Goal: Task Accomplishment & Management: Complete application form

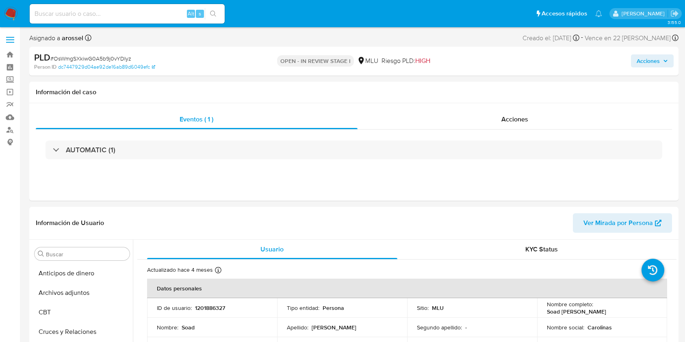
select select "10"
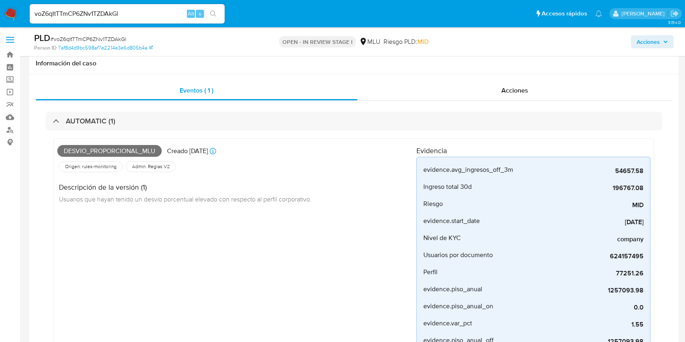
select select "10"
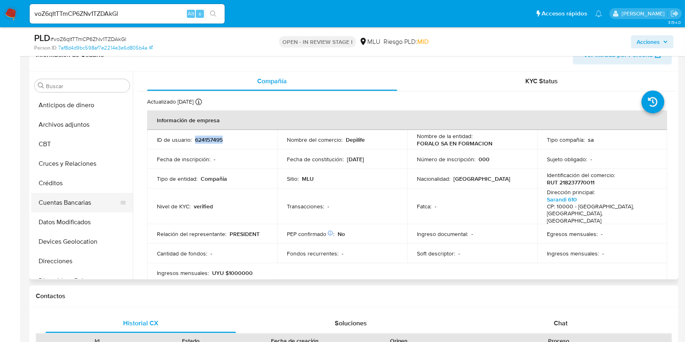
click at [71, 202] on button "Cuentas Bancarias" at bounding box center [78, 202] width 95 height 19
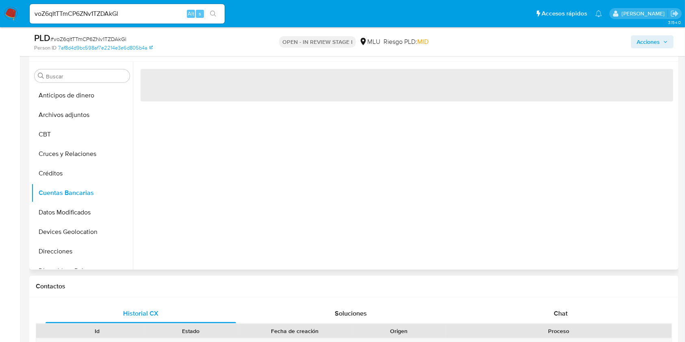
click at [251, 201] on div "‌" at bounding box center [404, 166] width 543 height 208
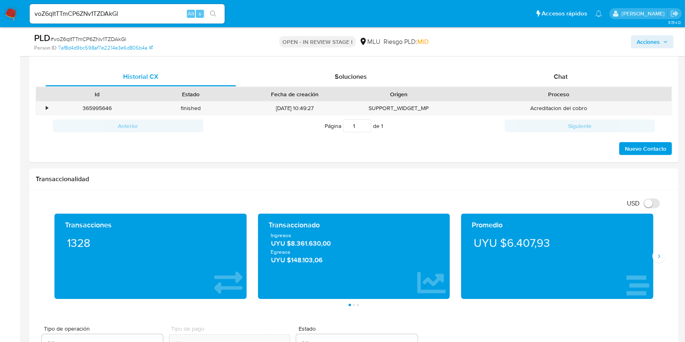
scroll to position [662, 0]
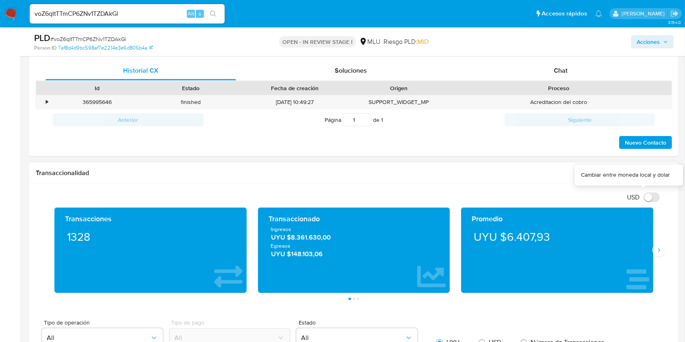
click at [646, 196] on input "USD" at bounding box center [651, 197] width 16 height 10
checkbox input "false"
click at [656, 254] on button "Siguiente" at bounding box center [658, 250] width 13 height 13
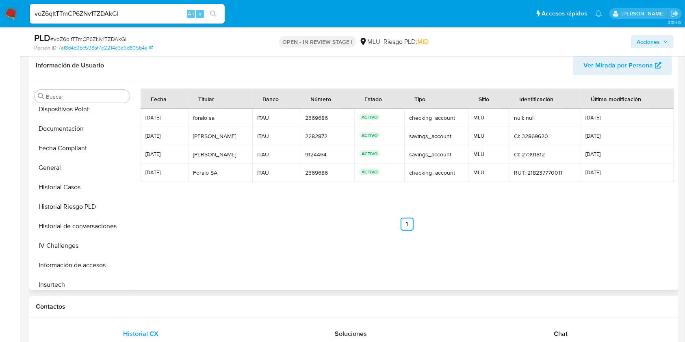
scroll to position [189, 0]
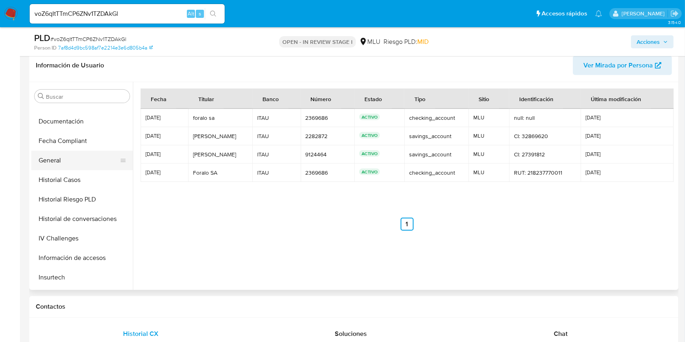
click at [65, 161] on button "General" at bounding box center [78, 160] width 95 height 19
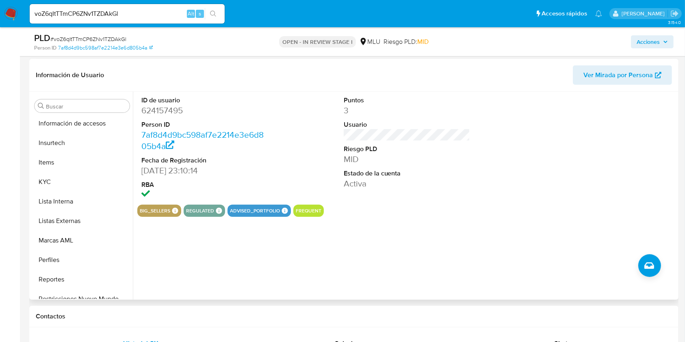
scroll to position [363, 0]
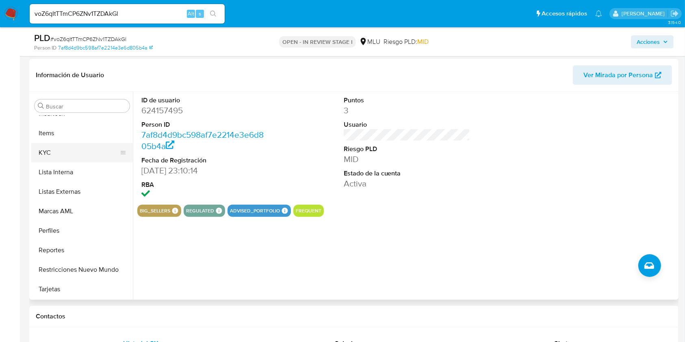
click at [64, 155] on button "KYC" at bounding box center [78, 152] width 95 height 19
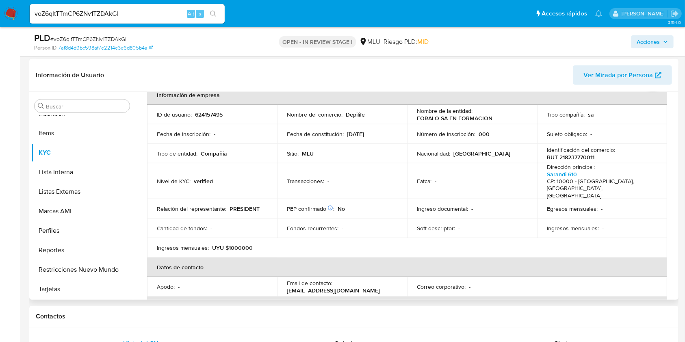
scroll to position [47, 0]
click at [611, 263] on th "Datos de contacto" at bounding box center [407, 265] width 520 height 19
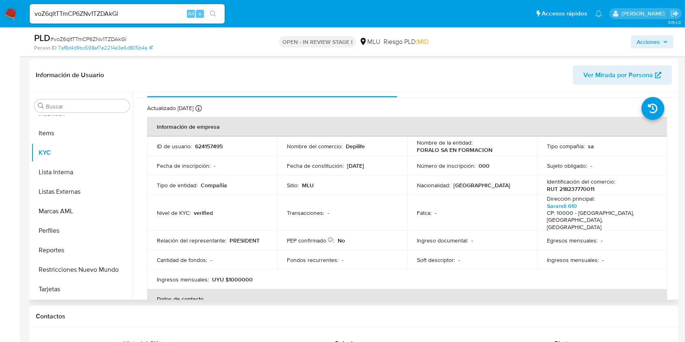
scroll to position [0, 0]
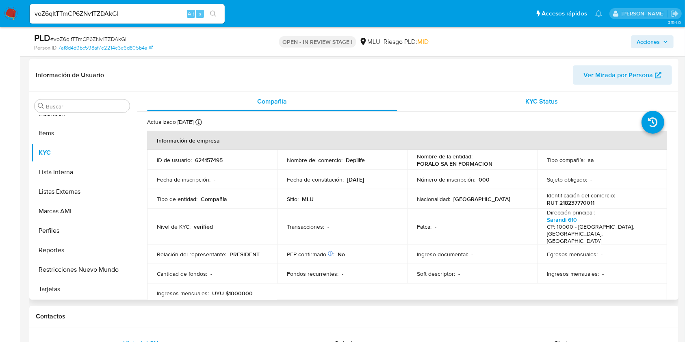
click at [554, 107] on div "KYC Status" at bounding box center [542, 101] width 250 height 19
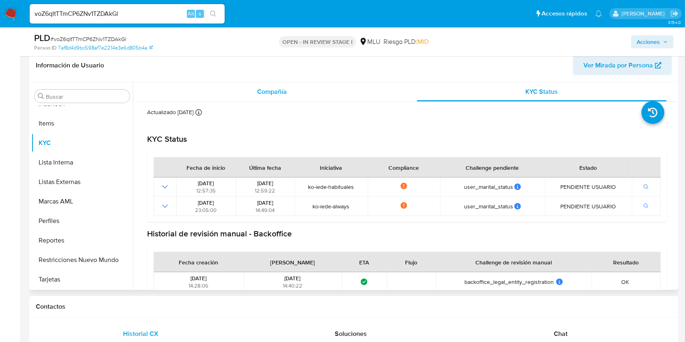
click at [257, 91] on span "Compañía" at bounding box center [272, 91] width 30 height 9
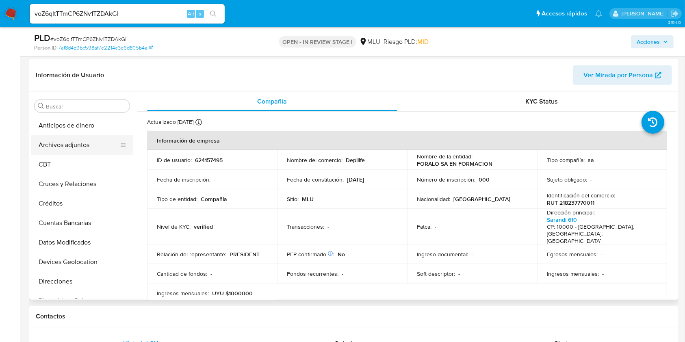
click at [87, 147] on button "Archivos adjuntos" at bounding box center [78, 144] width 95 height 19
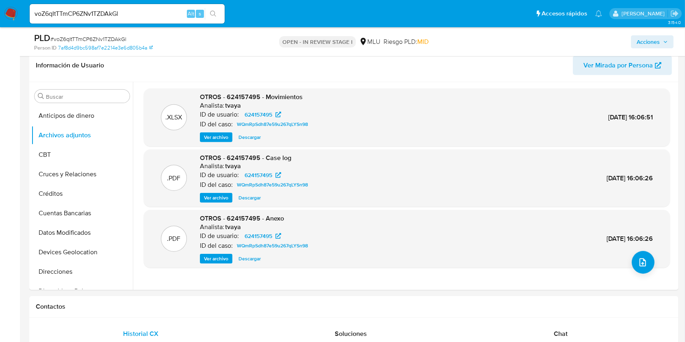
click at [518, 4] on ul "Pausado Ver notificaciones voZ6qItTTmCP6ZNv1TZDAkGl Alt s Accesos rápidos Presi…" at bounding box center [316, 13] width 580 height 20
click at [636, 255] on button "upload-file" at bounding box center [642, 262] width 23 height 23
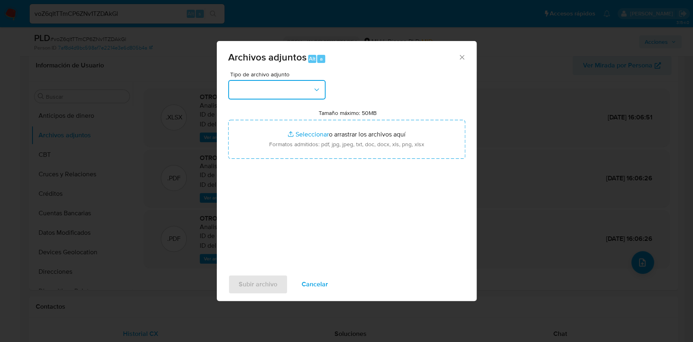
click at [294, 96] on button "button" at bounding box center [276, 89] width 97 height 19
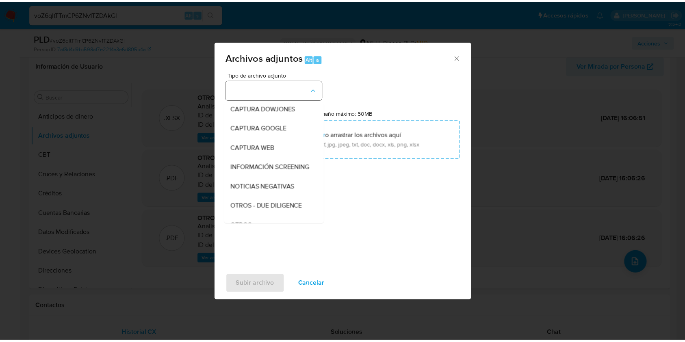
scroll to position [42, 0]
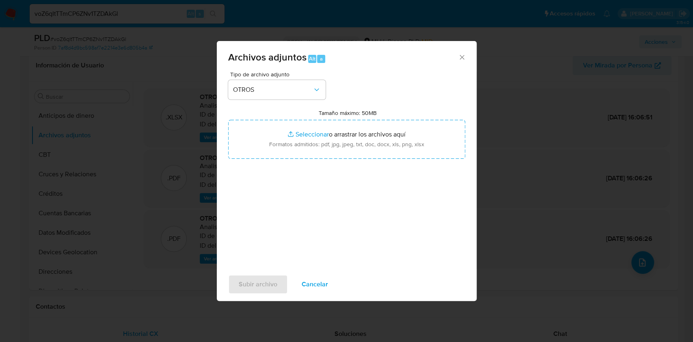
click at [304, 275] on span "Cancelar" at bounding box center [315, 284] width 26 height 18
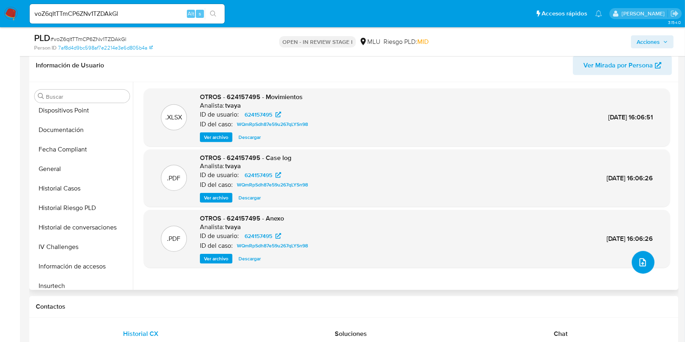
scroll to position [189, 0]
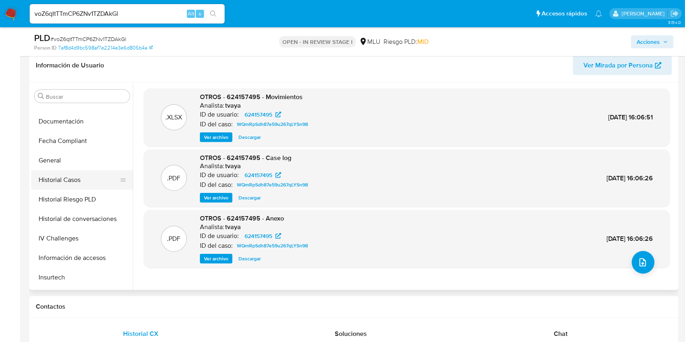
click at [86, 183] on button "Historial Casos" at bounding box center [78, 179] width 95 height 19
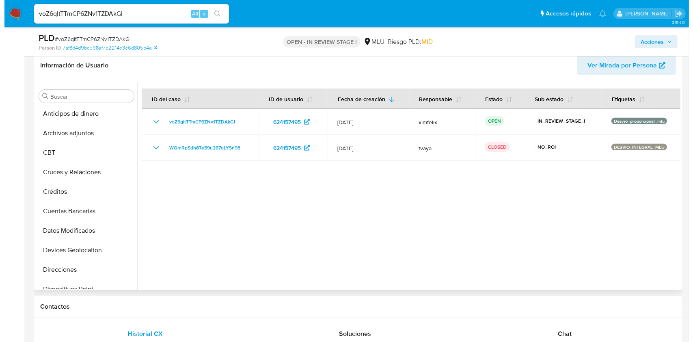
scroll to position [0, 0]
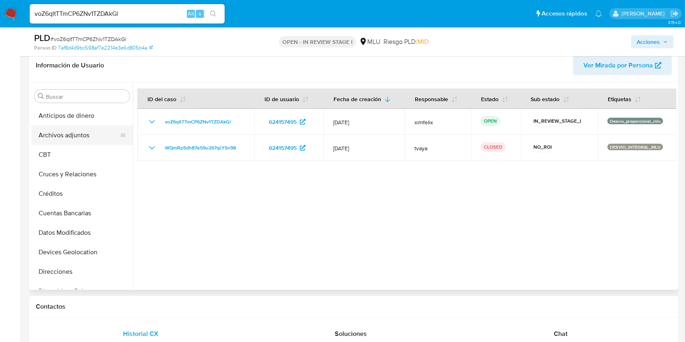
click at [72, 135] on button "Archivos adjuntos" at bounding box center [78, 134] width 95 height 19
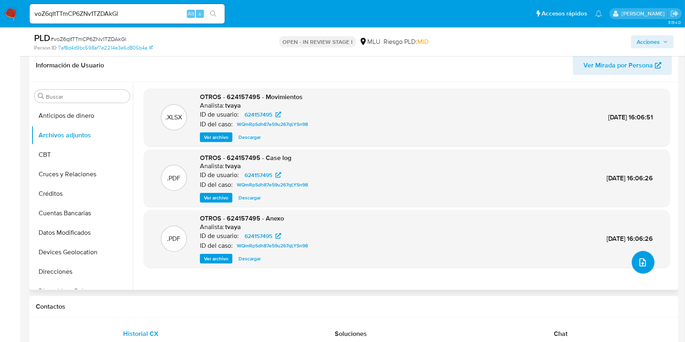
click at [638, 258] on span "upload-file" at bounding box center [643, 262] width 10 height 10
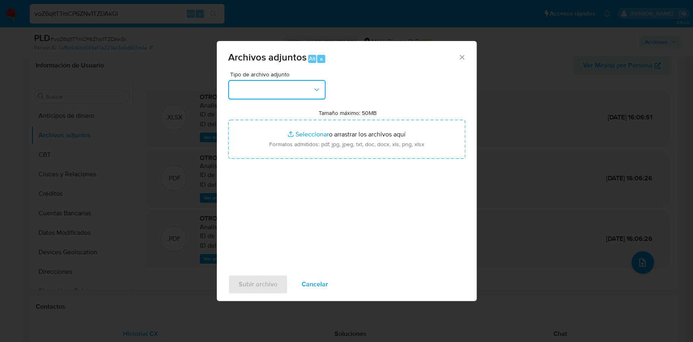
click at [303, 98] on button "button" at bounding box center [276, 89] width 97 height 19
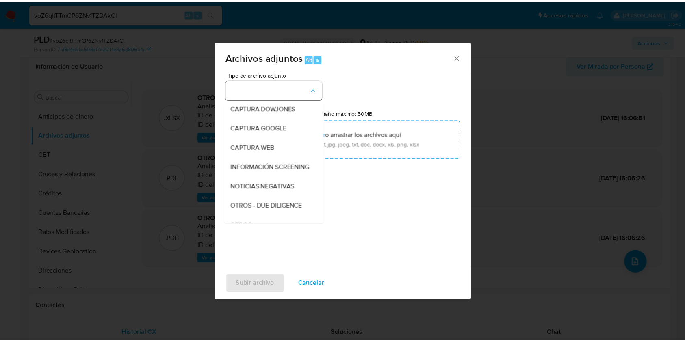
scroll to position [42, 0]
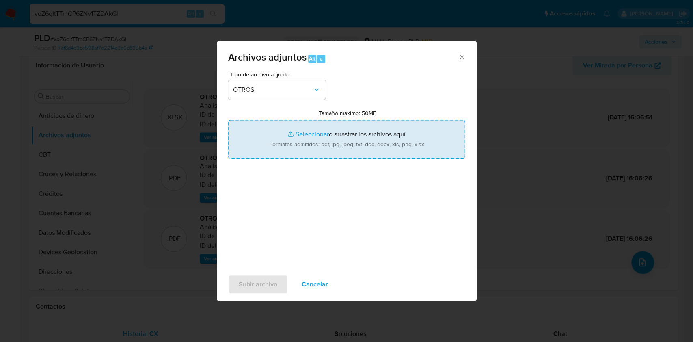
type input "C:\fakepath\CASE LOG 624157495 15.08.2025 - NIVEL 1.pdf"
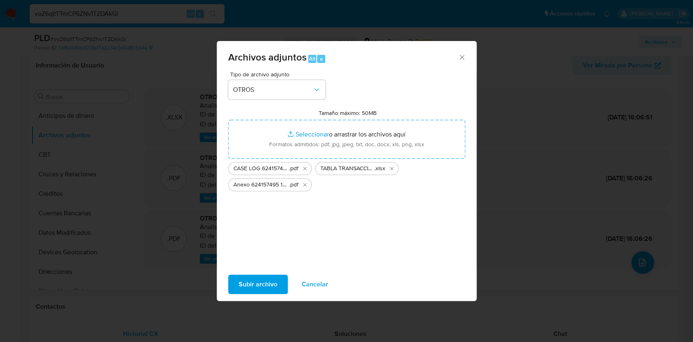
click at [251, 281] on span "Subir archivo" at bounding box center [258, 284] width 39 height 18
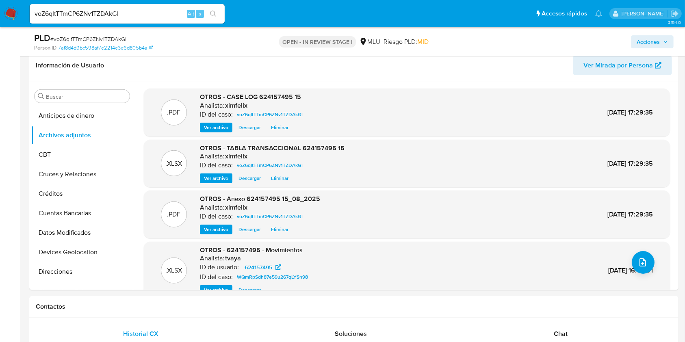
click at [654, 42] on span "Acciones" at bounding box center [647, 41] width 23 height 13
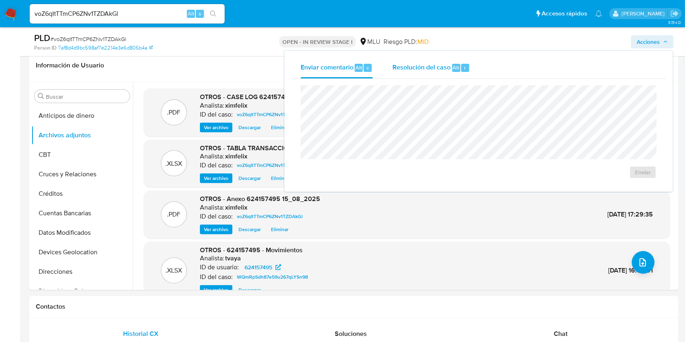
click at [439, 70] on span "Resolución del caso" at bounding box center [421, 67] width 58 height 9
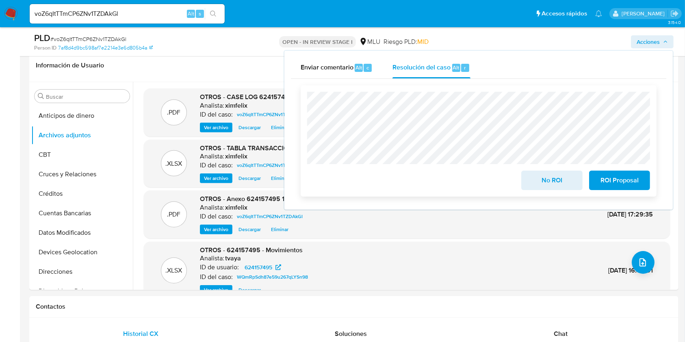
click at [541, 178] on span "No ROI" at bounding box center [552, 180] width 40 height 18
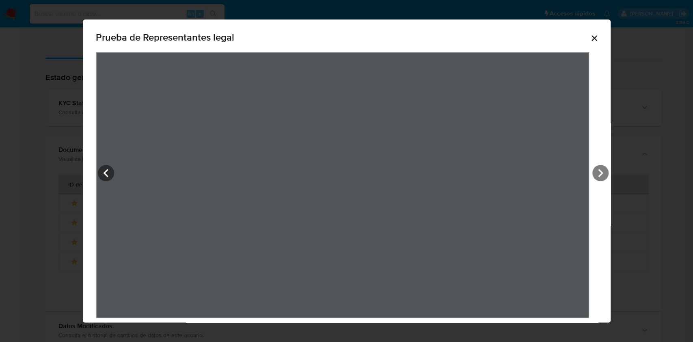
scroll to position [11, 0]
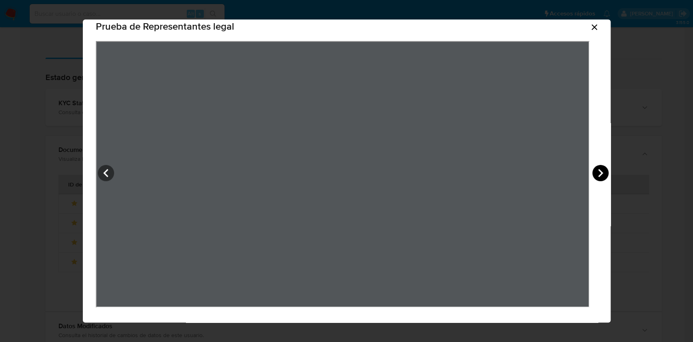
click at [594, 169] on icon "View Document Modal" at bounding box center [601, 173] width 16 height 16
click at [113, 174] on icon "View Document Modal" at bounding box center [106, 173] width 16 height 16
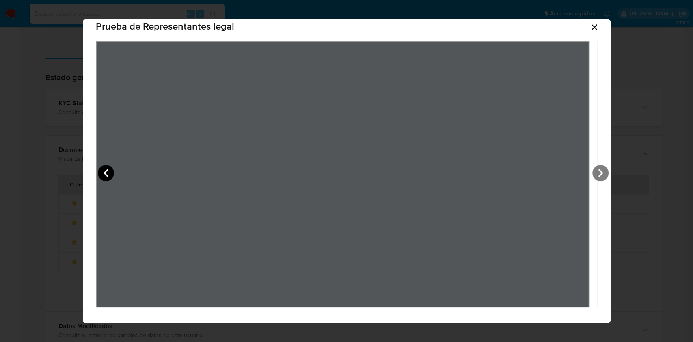
click at [113, 174] on icon "View Document Modal" at bounding box center [106, 173] width 16 height 16
click at [590, 29] on icon "Cerrar" at bounding box center [595, 27] width 10 height 10
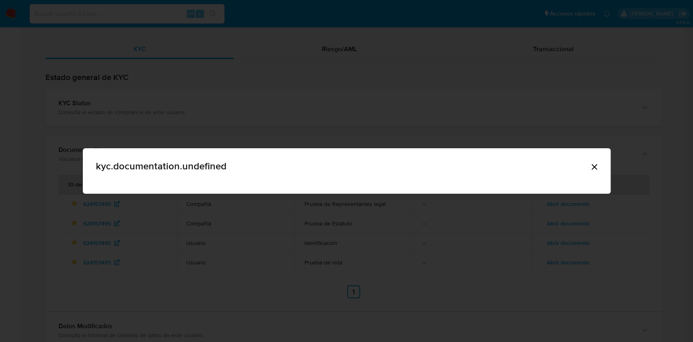
scroll to position [0, 0]
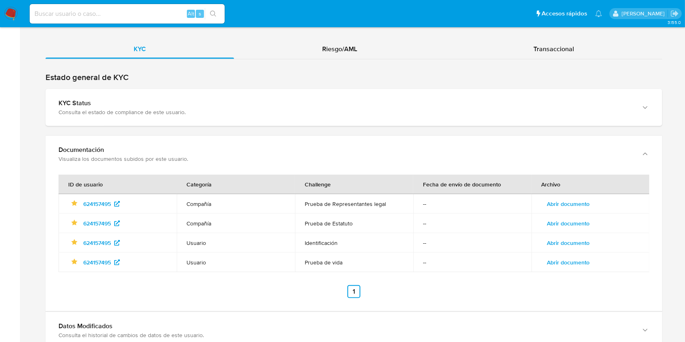
click at [571, 218] on span "Abrir documento" at bounding box center [568, 223] width 43 height 11
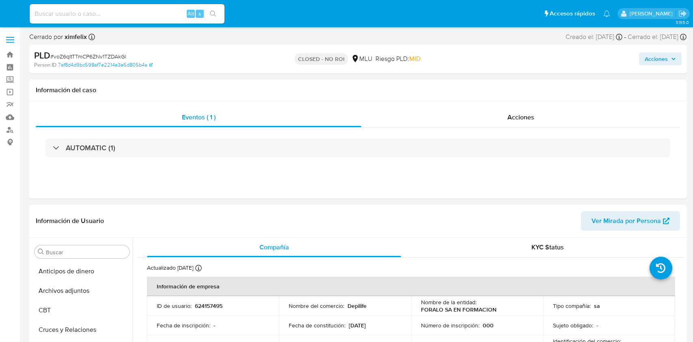
select select "10"
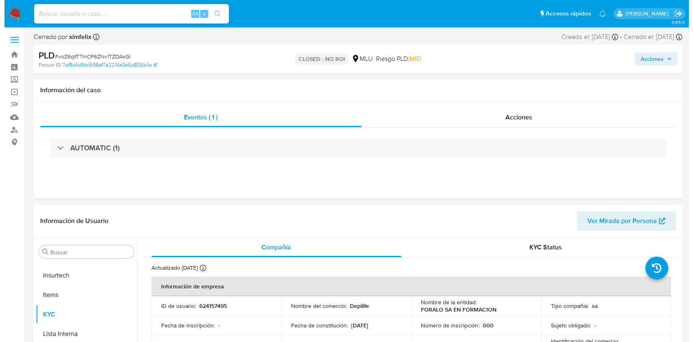
scroll to position [363, 0]
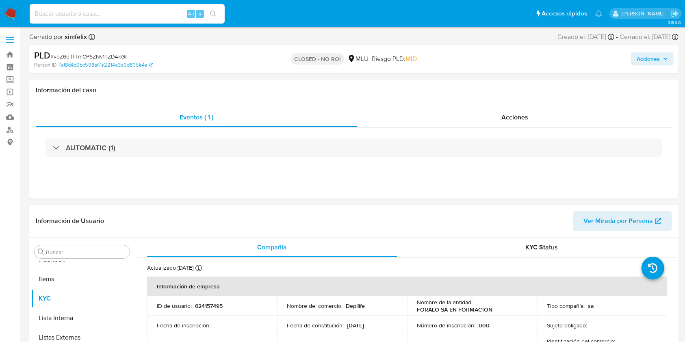
click at [110, 15] on input at bounding box center [127, 14] width 195 height 11
paste input "QXRYGQ2eVBvU8GV2WQsPfZiS"
type input "QXRYGQ2eVBvU8GV2WQsPfZiS"
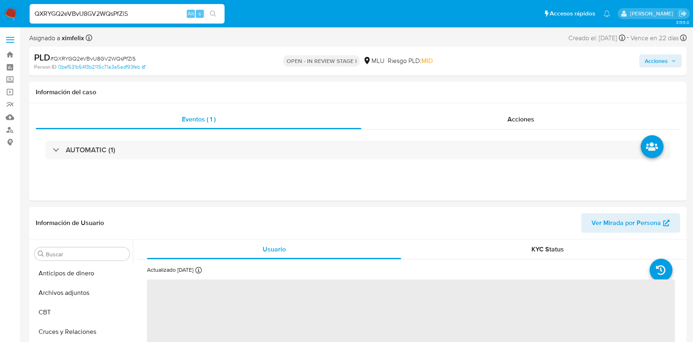
select select "10"
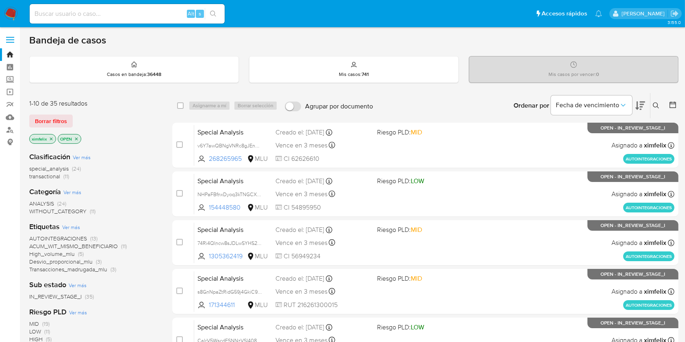
drag, startPoint x: 0, startPoint y: 0, endPoint x: 10, endPoint y: 11, distance: 14.4
click at [10, 11] on img at bounding box center [11, 14] width 14 height 14
click at [187, 41] on div "Bandeja de casos" at bounding box center [353, 40] width 649 height 12
